Goal: Task Accomplishment & Management: Use online tool/utility

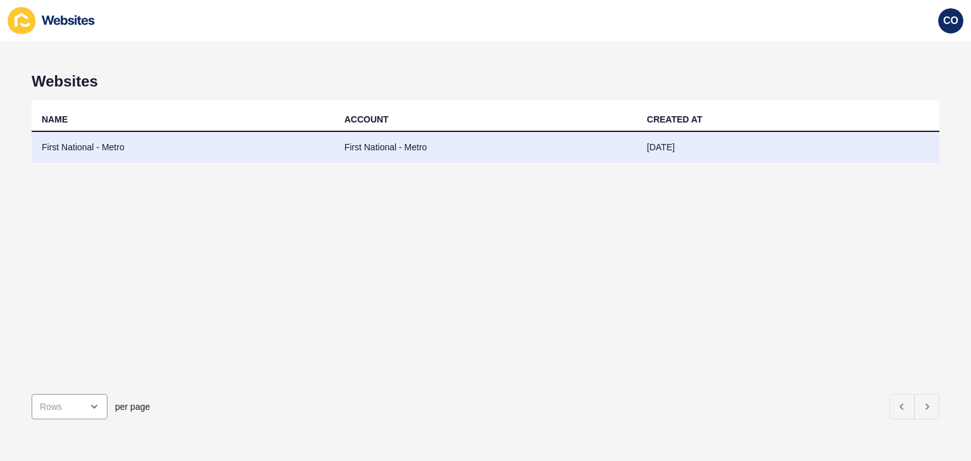
click at [84, 150] on td "First National - Metro" at bounding box center [183, 147] width 303 height 31
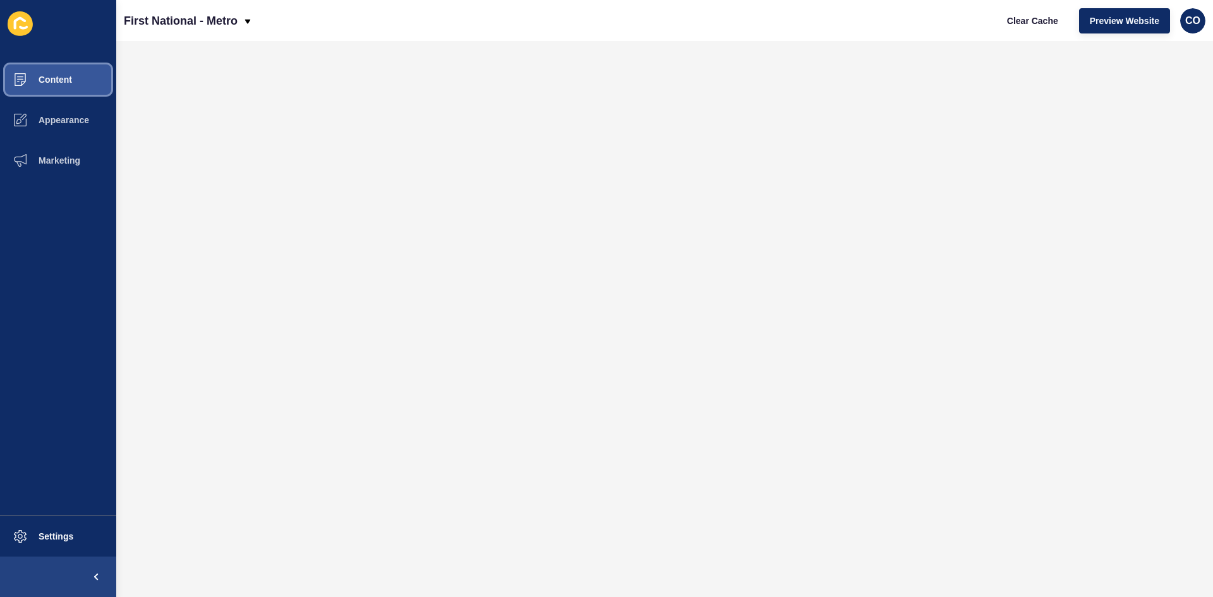
click at [68, 86] on button "Content" at bounding box center [58, 79] width 116 height 40
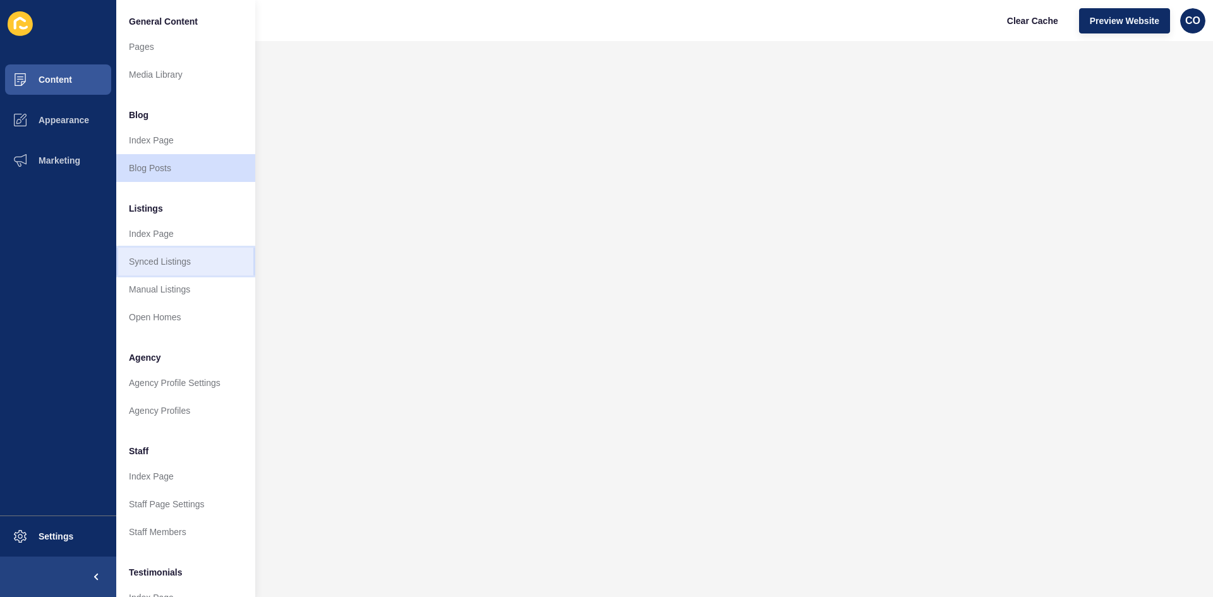
click at [191, 264] on link "Synced Listings" at bounding box center [185, 262] width 139 height 28
